Goal: Information Seeking & Learning: Learn about a topic

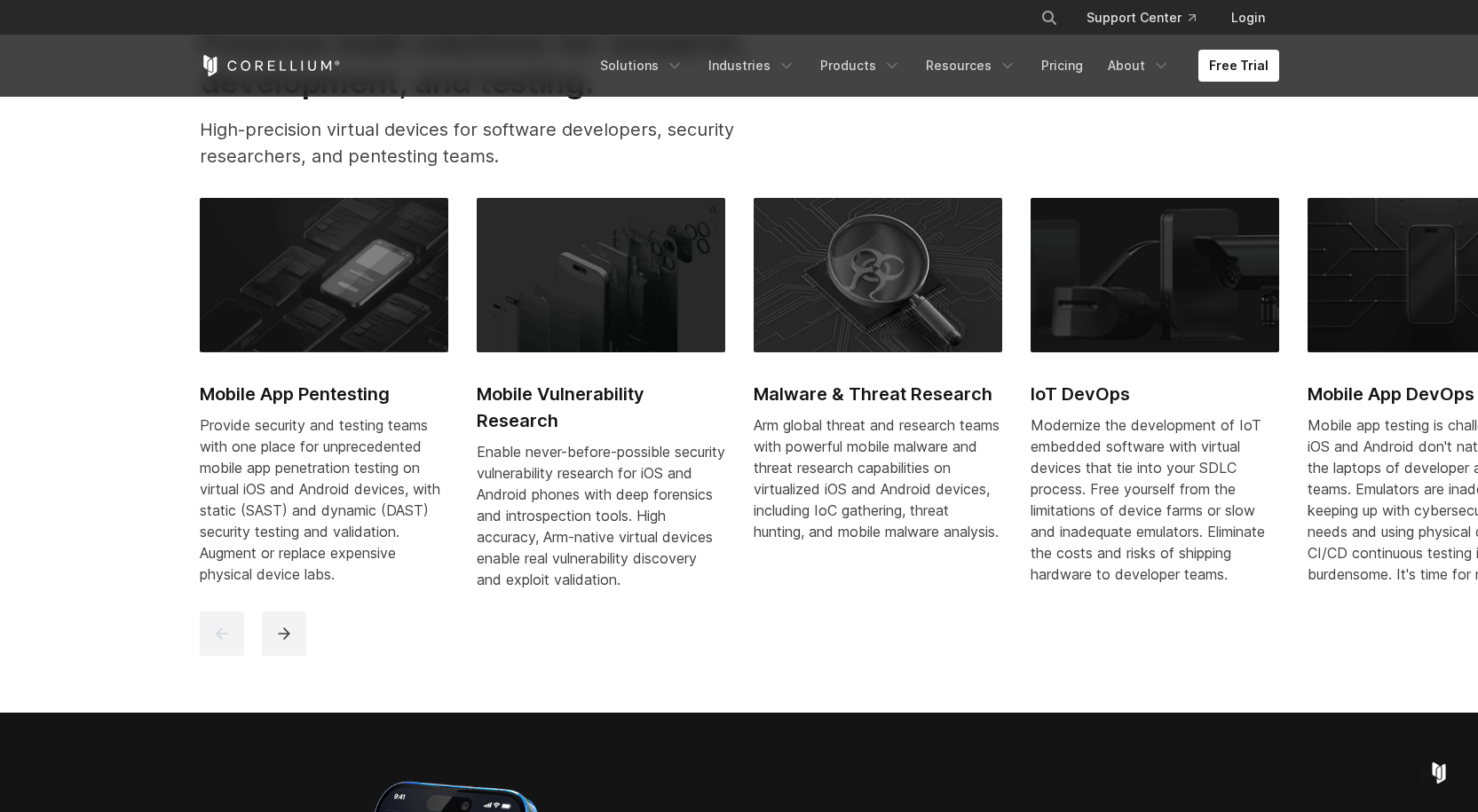
scroll to position [887, 0]
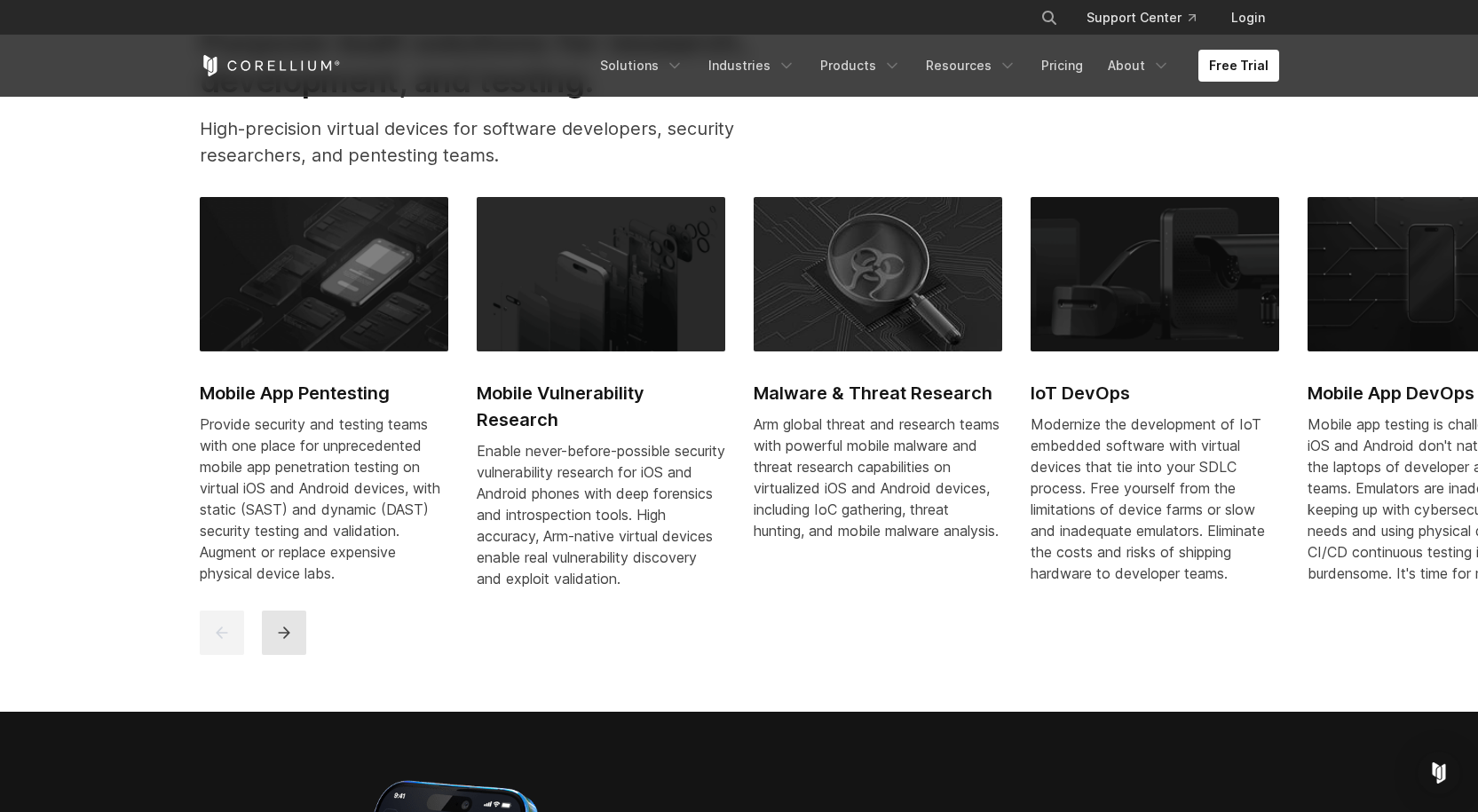
click at [294, 650] on button "next" at bounding box center [285, 633] width 45 height 45
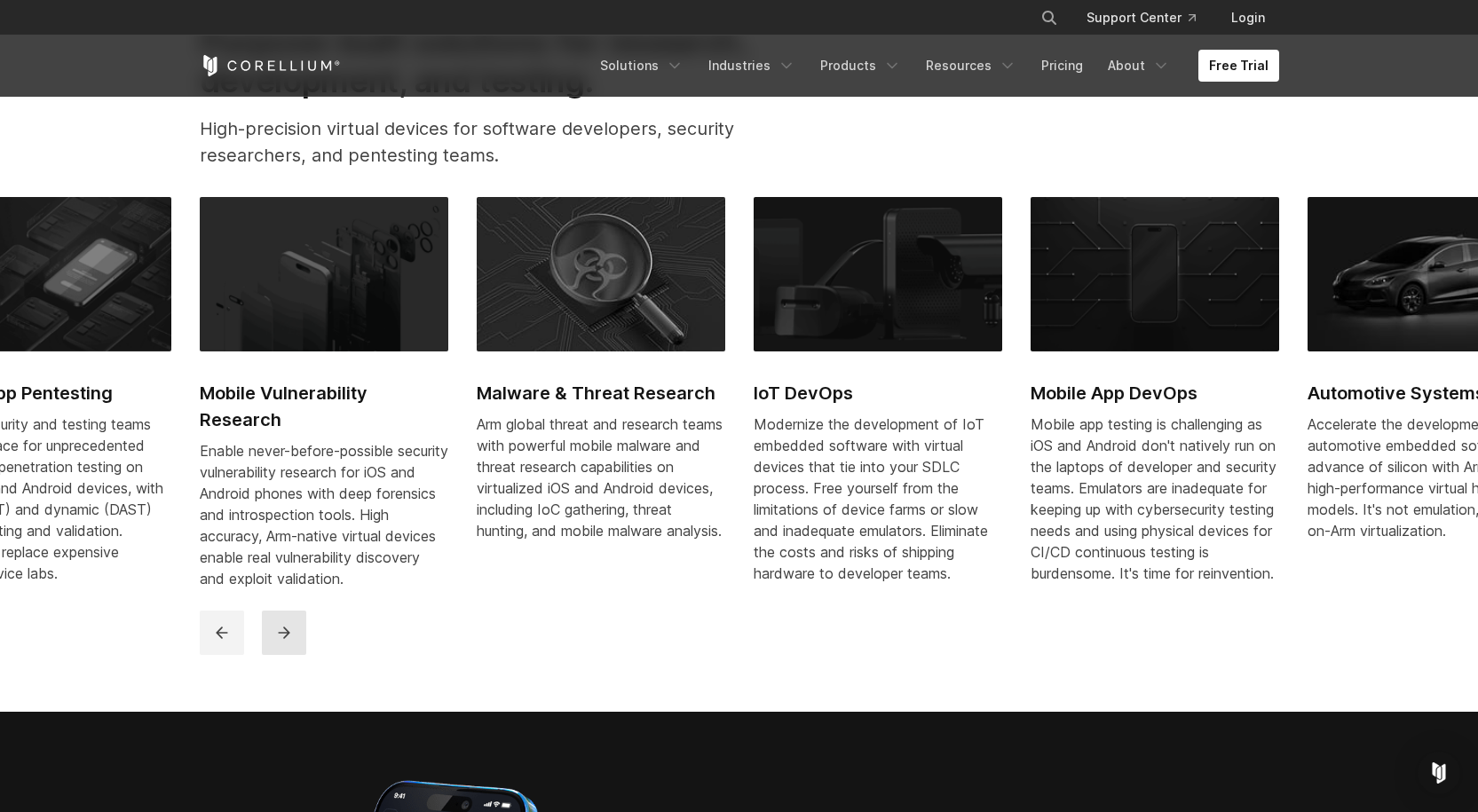
click at [294, 650] on button "next" at bounding box center [285, 633] width 45 height 45
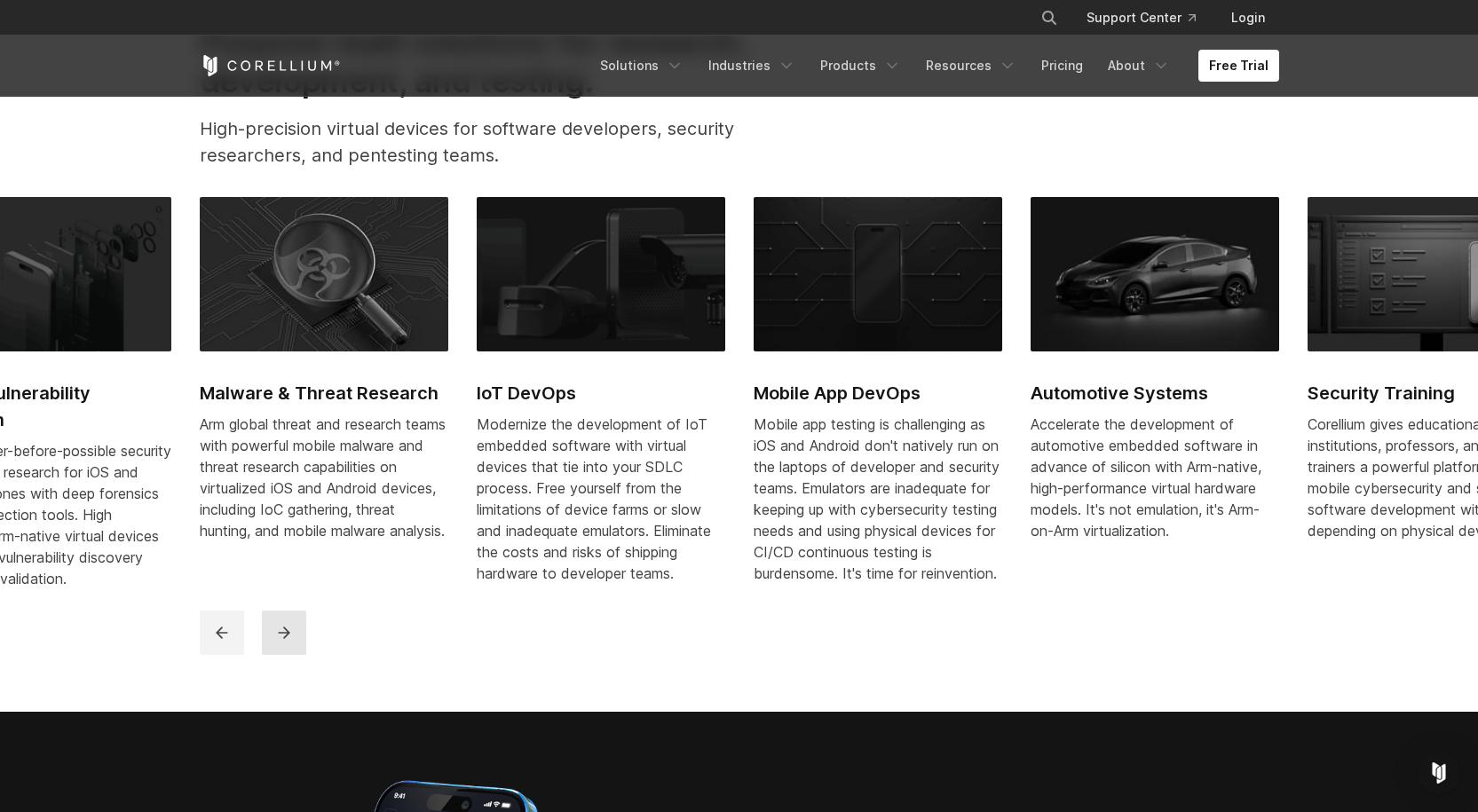
click at [294, 650] on button "next" at bounding box center [285, 633] width 45 height 45
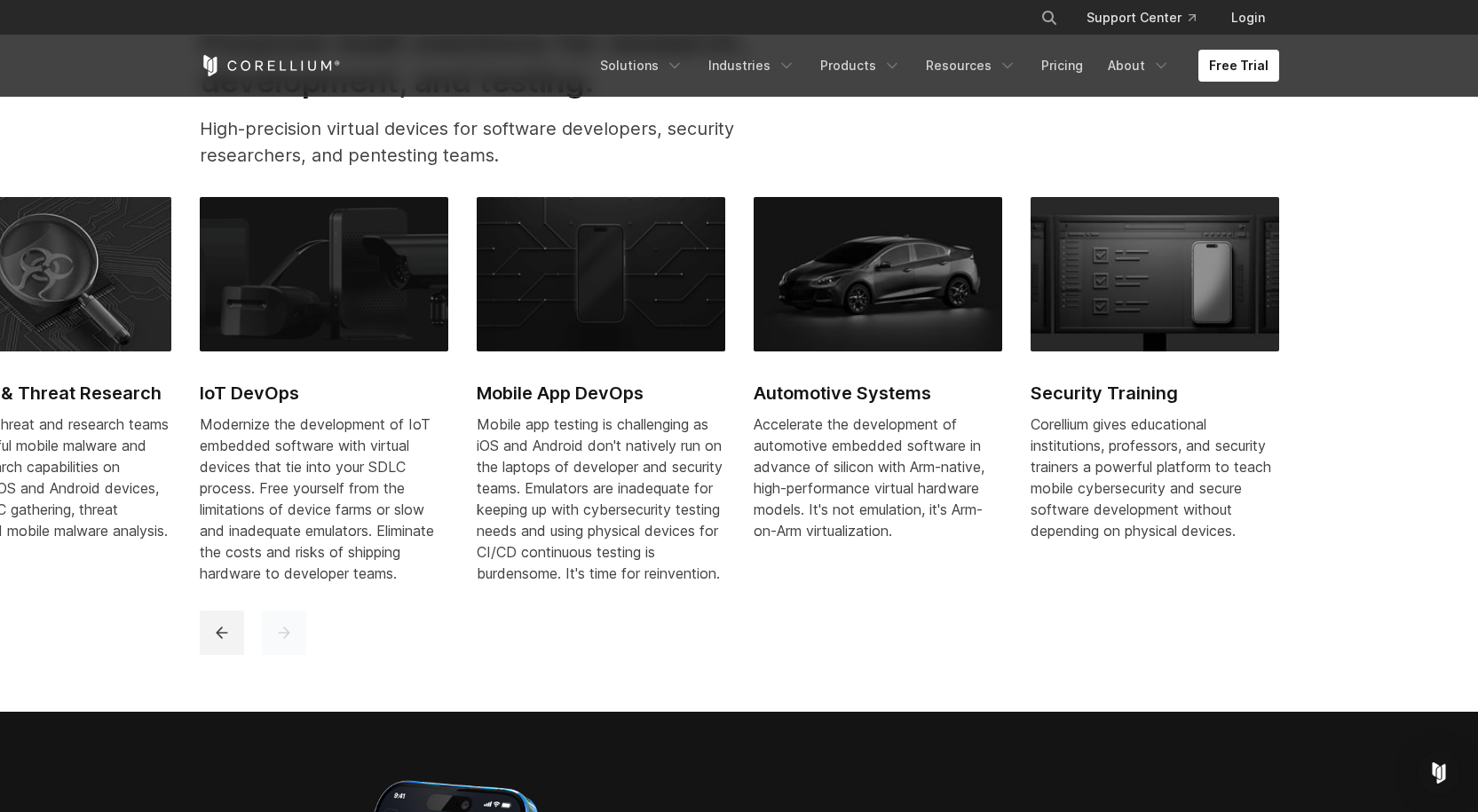
click at [294, 650] on button "next" at bounding box center [285, 633] width 45 height 45
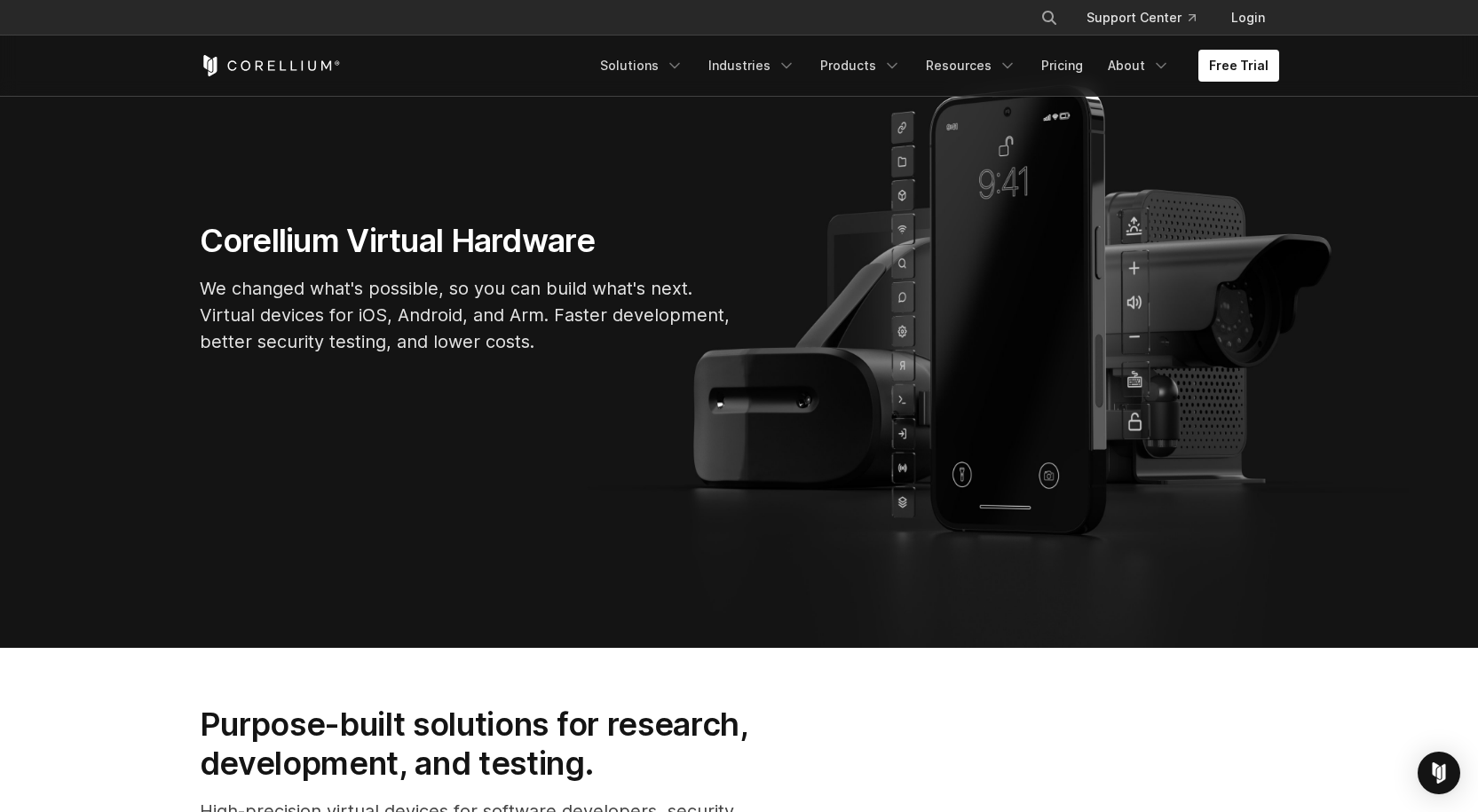
scroll to position [0, 0]
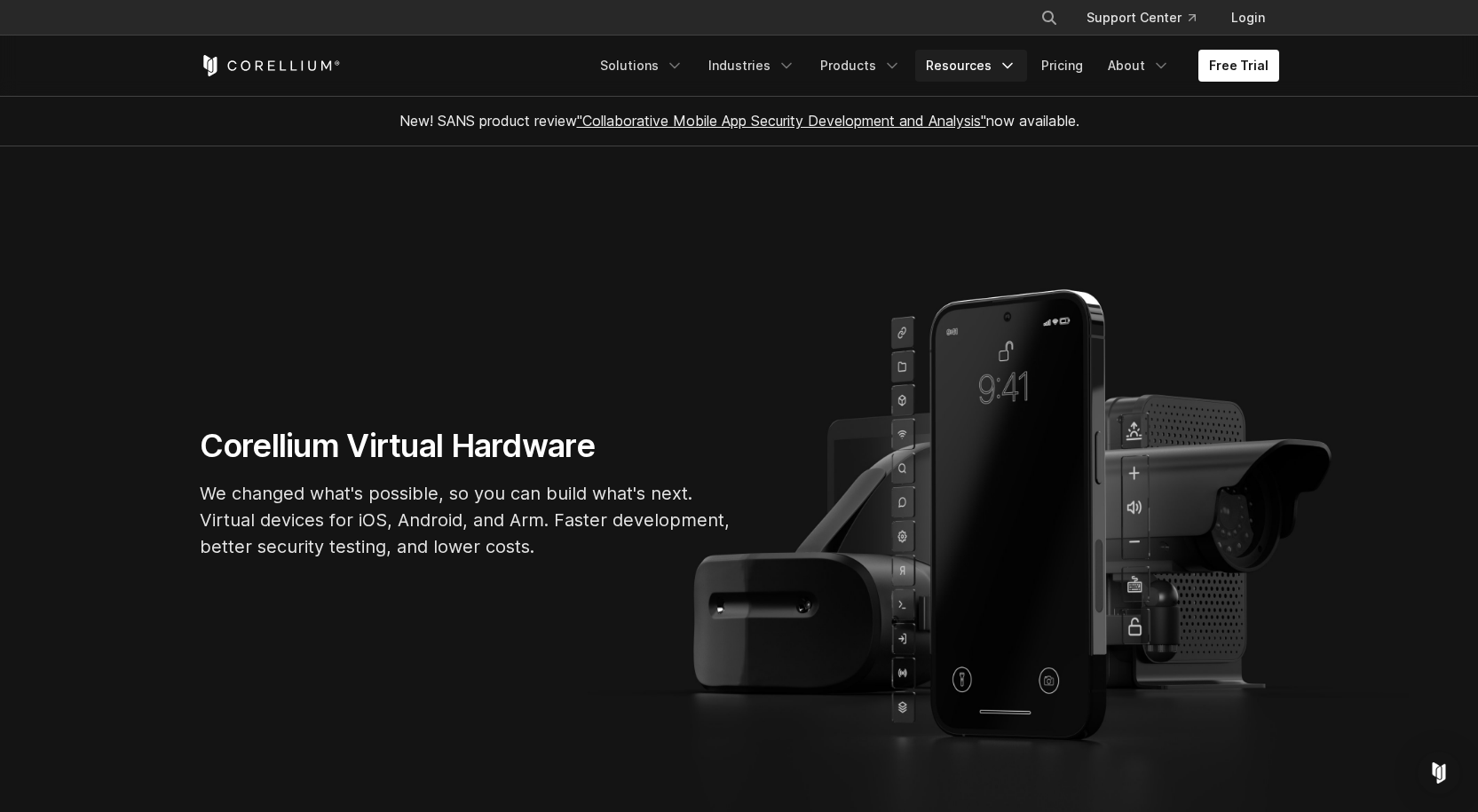
click at [983, 68] on link "Resources" at bounding box center [971, 65] width 112 height 32
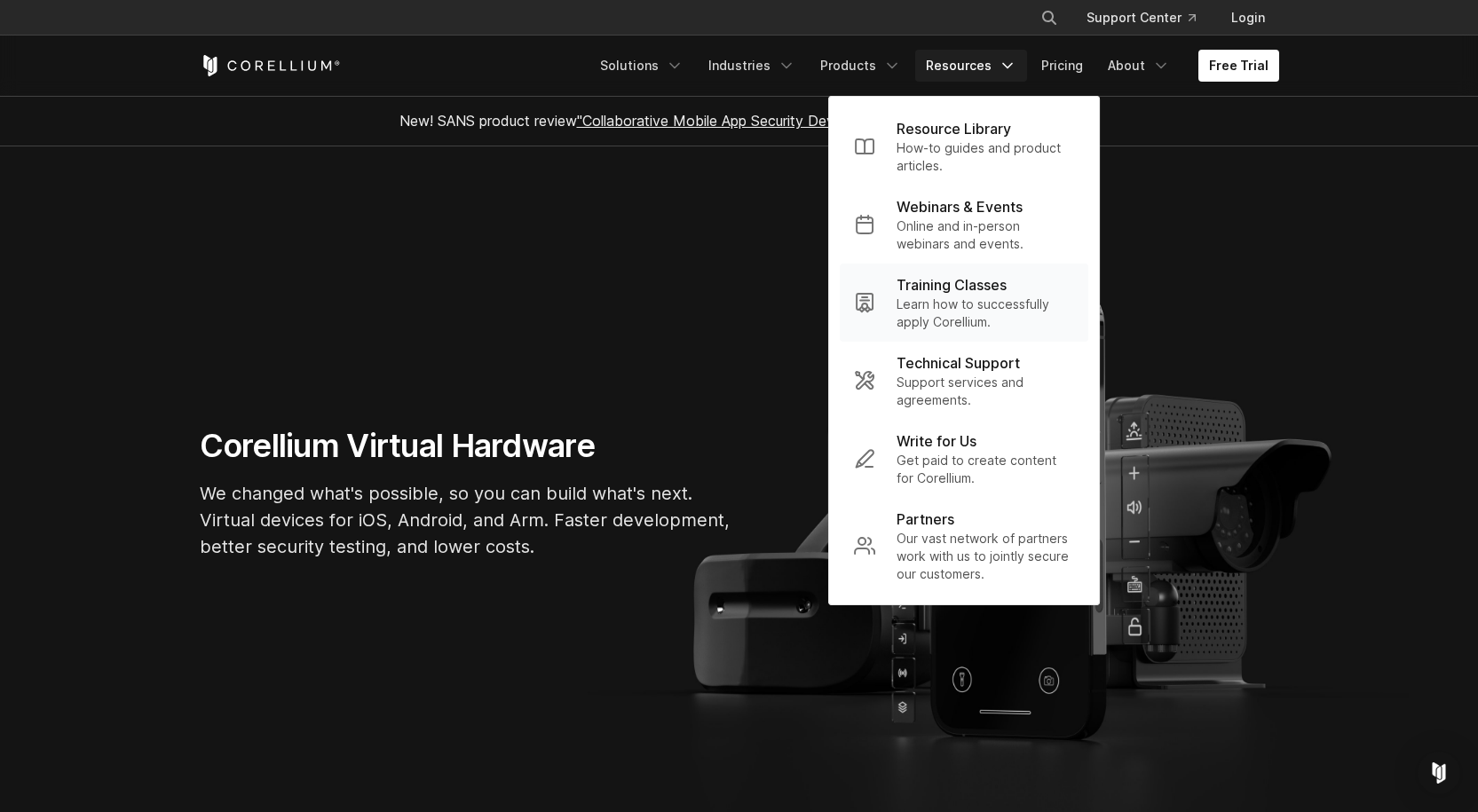
click at [974, 299] on p "Learn how to successfully apply Corellium." at bounding box center [985, 313] width 178 height 35
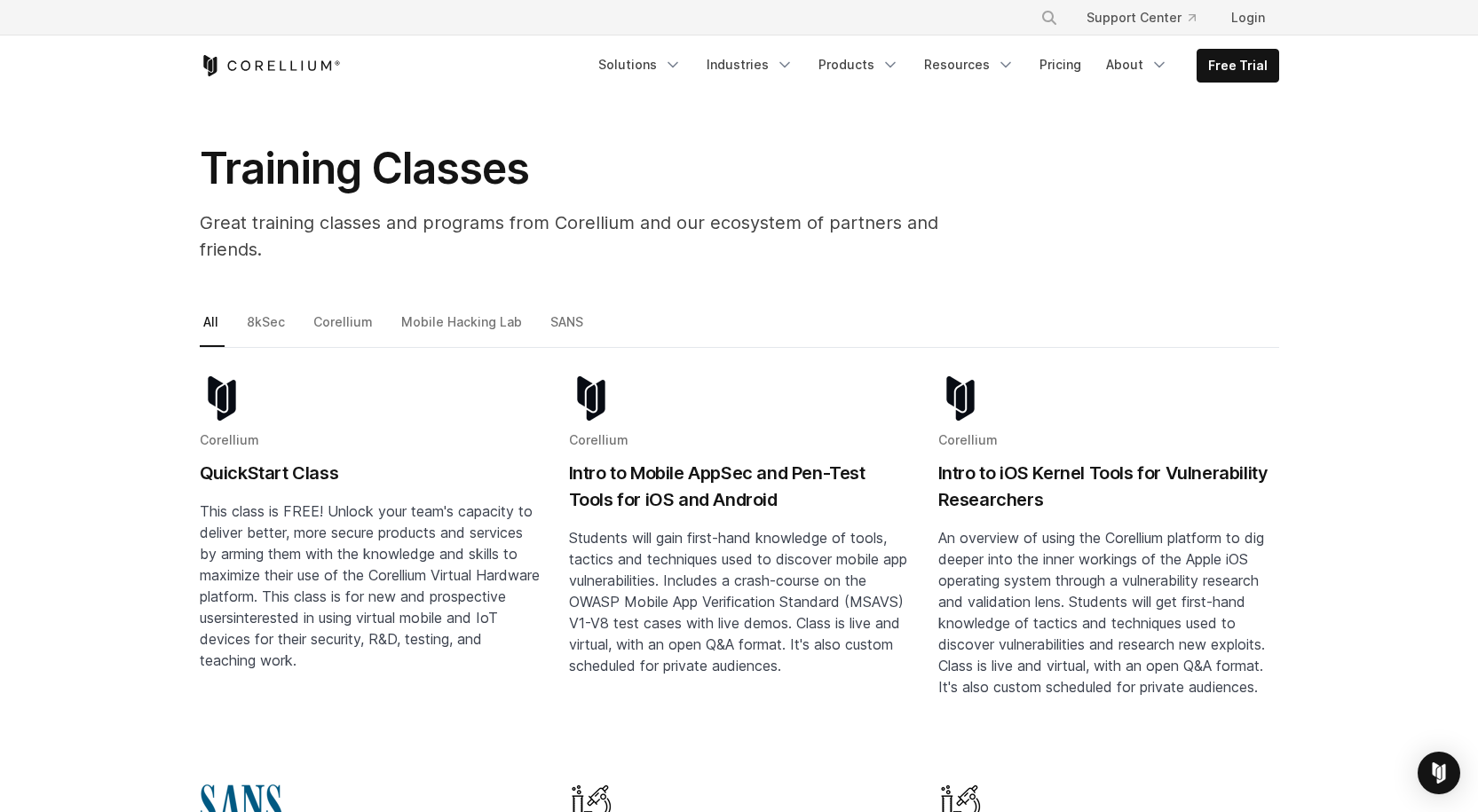
scroll to position [88, 0]
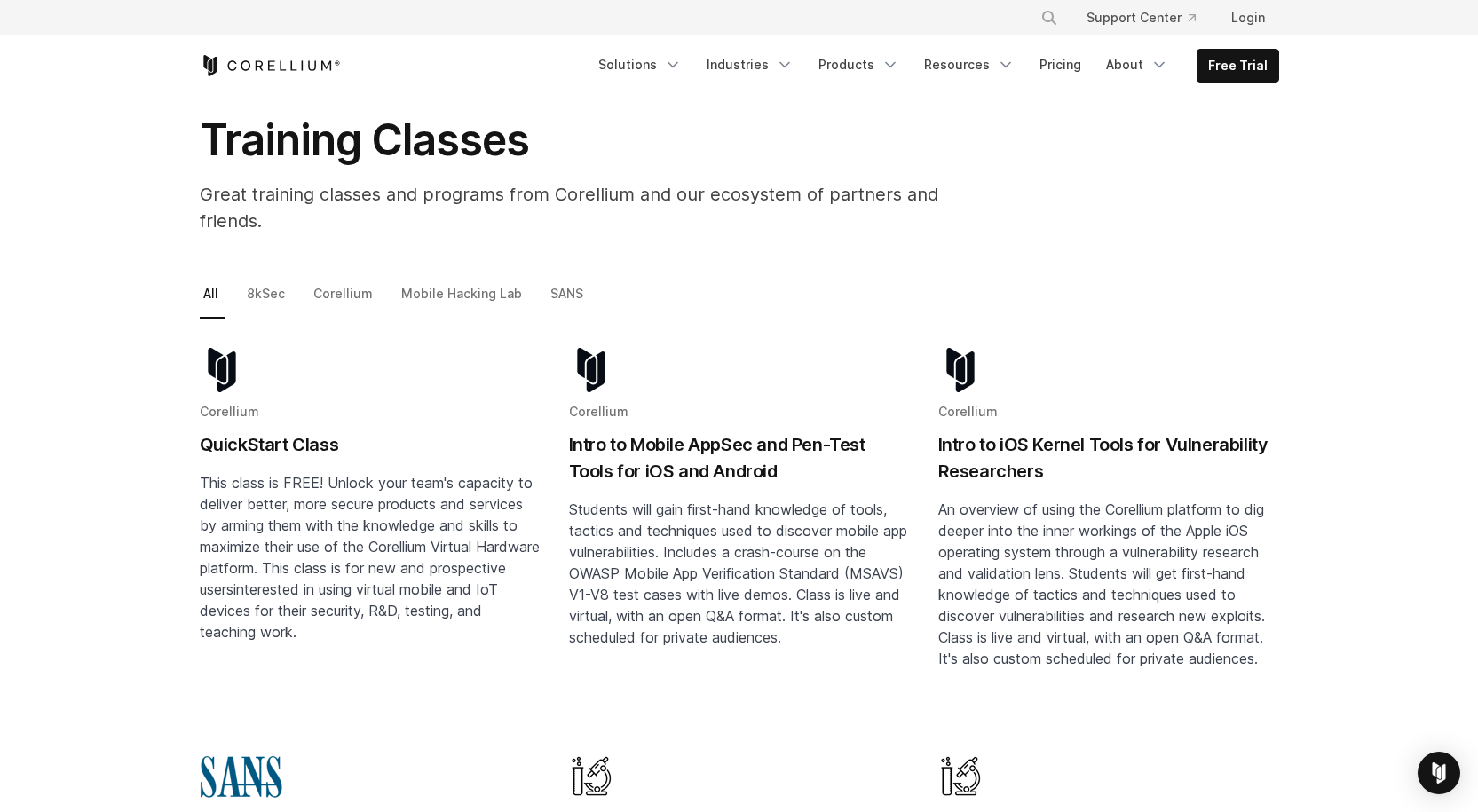
click at [261, 435] on div "Corellium QuickStart Class This class is FREE! Unlock your team's capacity to d…" at bounding box center [370, 495] width 340 height 295
